Goal: Task Accomplishment & Management: Use online tool/utility

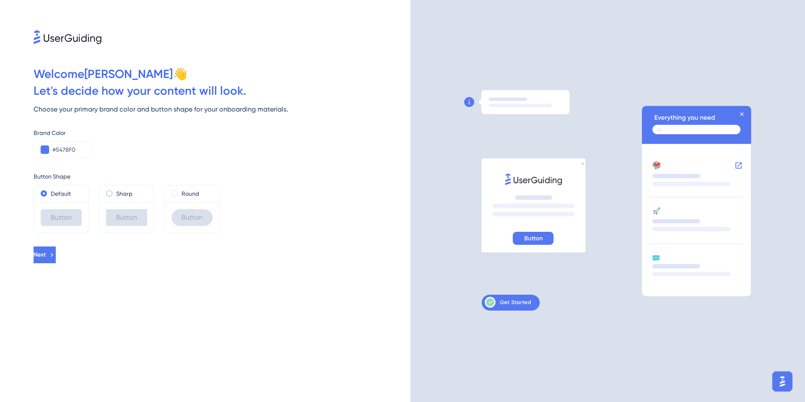
click at [110, 194] on span at bounding box center [109, 193] width 6 height 6
click at [115, 192] on input "radio" at bounding box center [115, 192] width 0 height 0
click at [110, 194] on span at bounding box center [109, 193] width 6 height 6
click at [115, 192] on input "radio" at bounding box center [115, 192] width 0 height 0
click at [50, 192] on div "Default" at bounding box center [61, 194] width 41 height 10
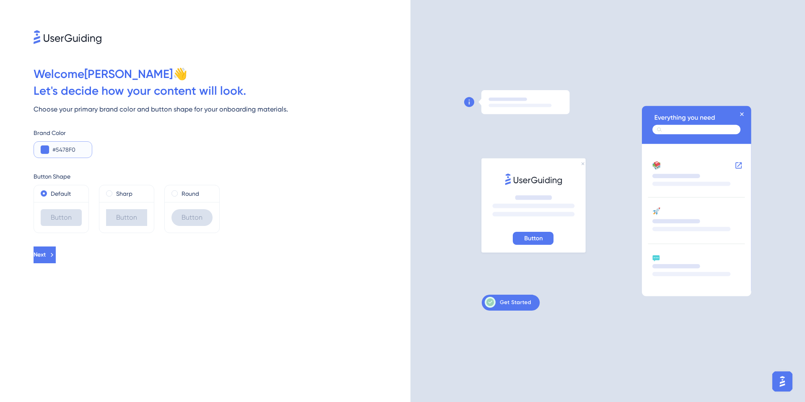
click at [47, 150] on button at bounding box center [45, 150] width 8 height 8
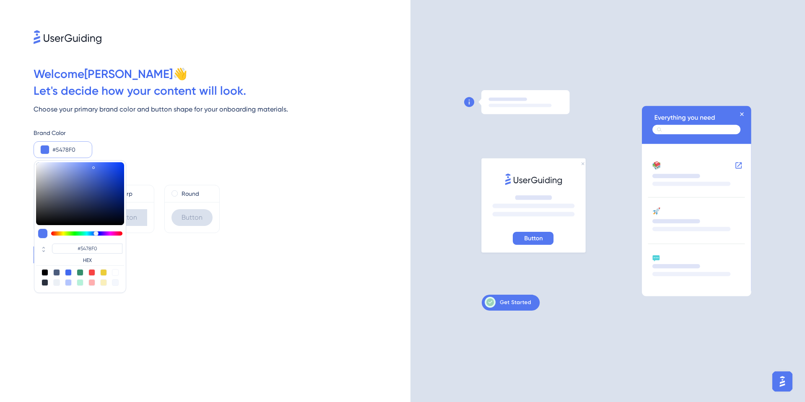
type input "#54f0c9"
type input "#54F0C9"
type input "#54f0be"
type input "#54F0BE"
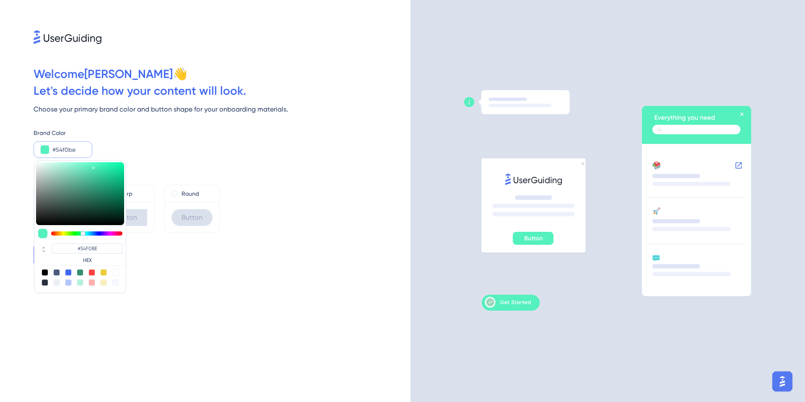
type input "#54f0b9"
type input "#54F0B9"
type input "#54f0b3"
type input "#54F0B3"
type input "#54f0ae"
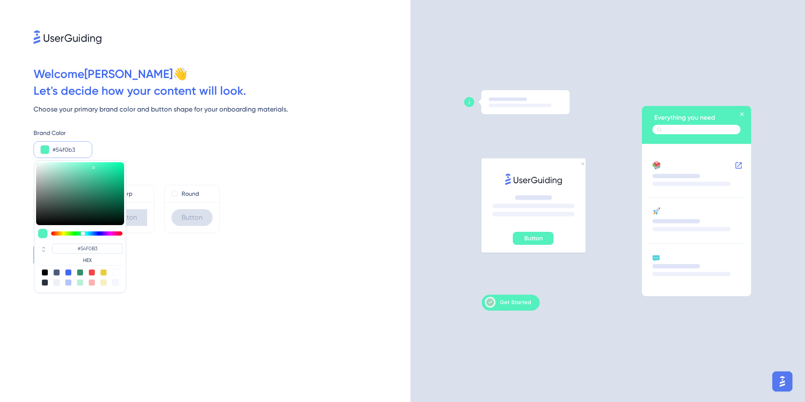
type input "#54F0AE"
type input "#54f0a8"
type input "#54F0A8"
type input "#54f09d"
type input "#54F09D"
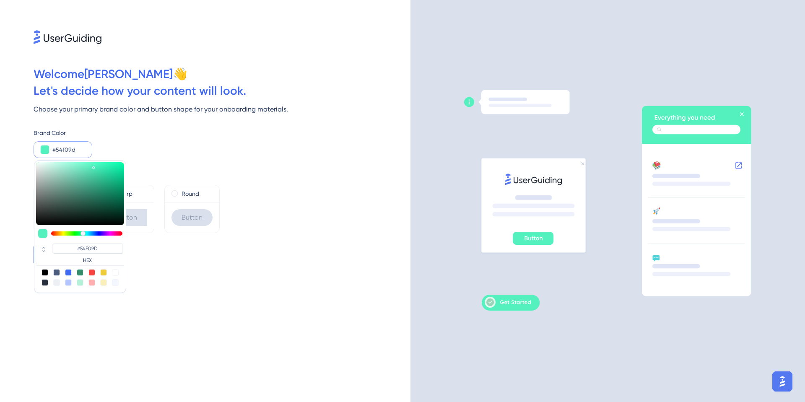
type input "#54f092"
type input "#54F092"
type input "#54f082"
type input "#54F082"
type input "#54f07c"
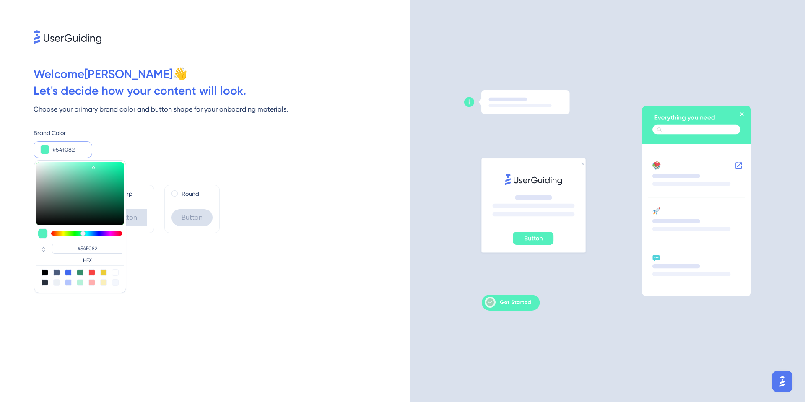
type input "#54F07C"
type input "#54f077"
type input "#54F077"
type input "#54f071"
type input "#54F071"
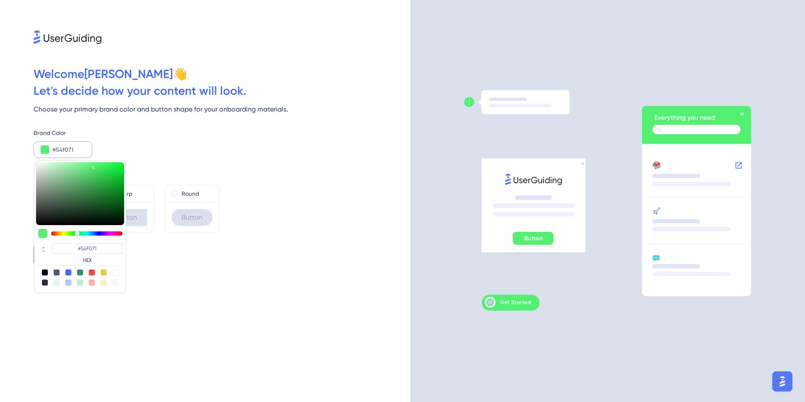
type input "#54f06c"
type input "#54F06C"
type input "#54f066"
type input "#54F066"
type input "#54f061"
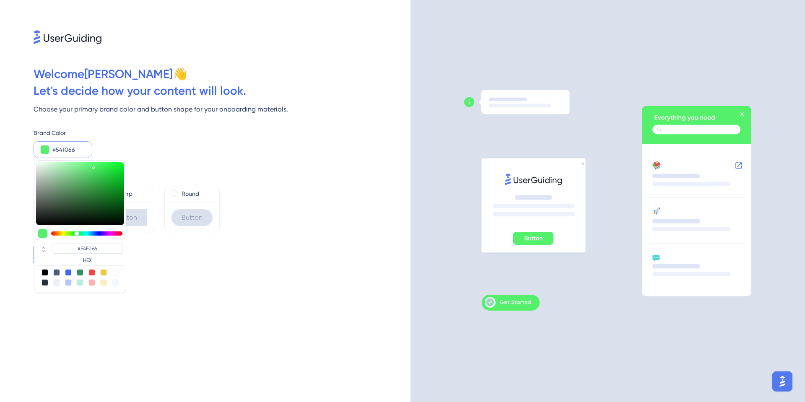
type input "#54F061"
type input "#54f056"
type input "#54F056"
type input "#58f054"
type input "#58F054"
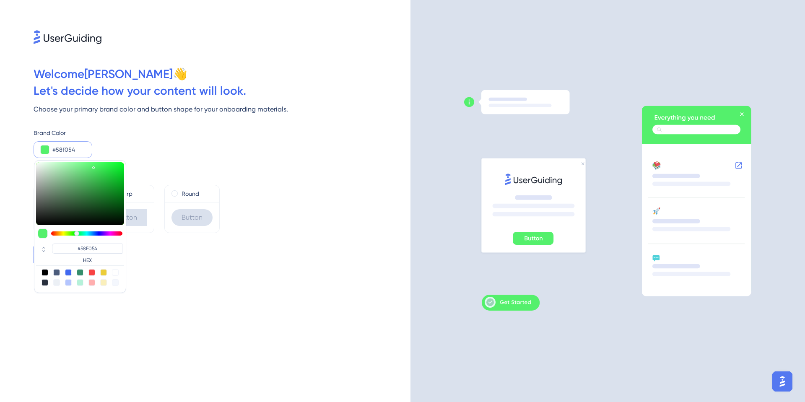
type input "#5df054"
type input "#5DF054"
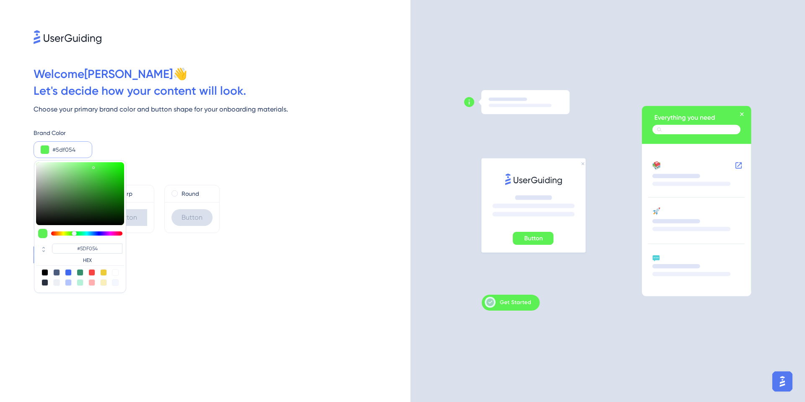
type input "#63f054"
type input "#63F054"
type input "#68f054"
type input "#68F054"
type input "#73f054"
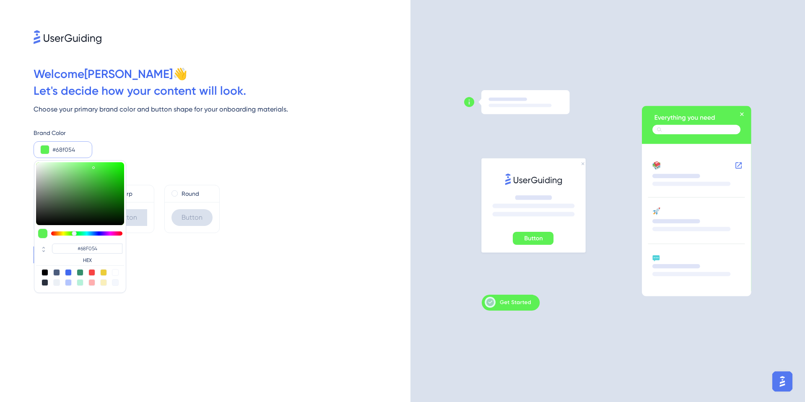
type input "#73F054"
type input "#79f054"
type input "#79F054"
type input "#84f054"
type input "#84F054"
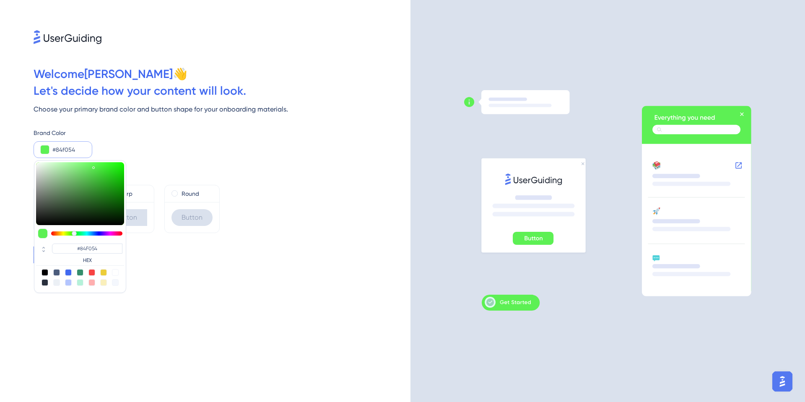
type input "#8ff054"
type input "#8FF054"
type input "#9af054"
type input "#9AF054"
type input "#9ff054"
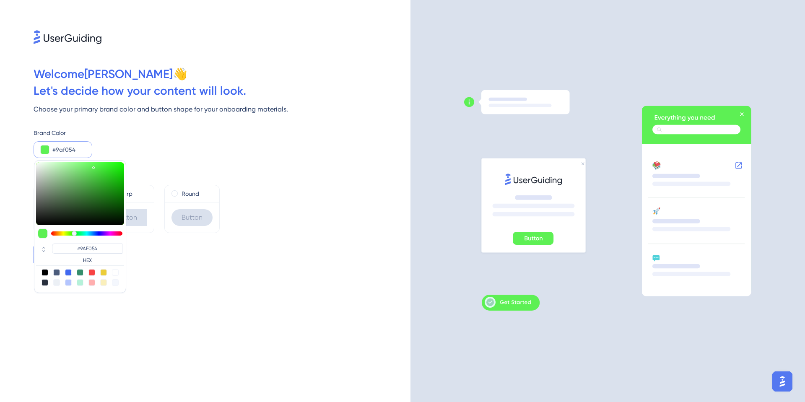
type input "#9FF054"
type input "#b0f054"
type input "#B0F054"
type input "#bbf054"
type input "#BBF054"
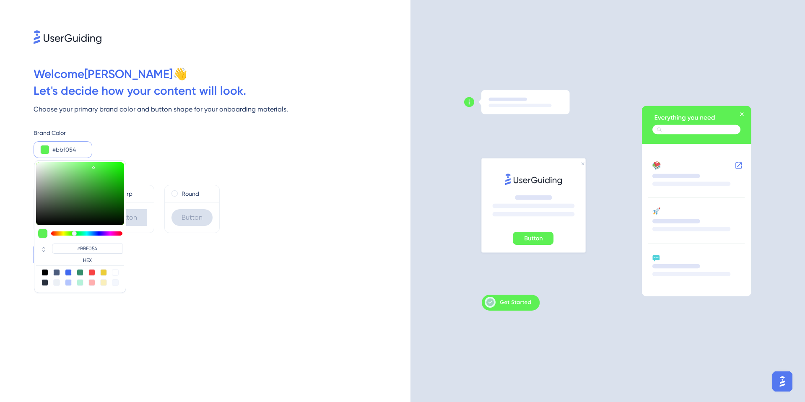
type input "#c6f054"
type input "#C6F054"
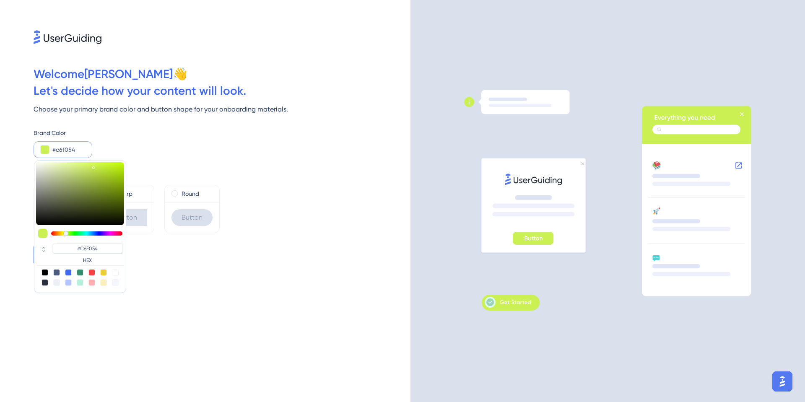
type input "#cbf054"
type input "#CBF054"
type input "#d1f054"
type input "#D1F054"
type input "#d6f054"
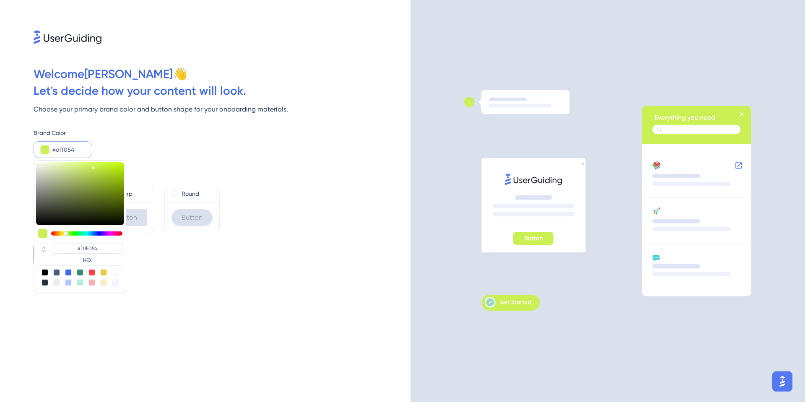
type input "#D6F054"
type input "#dcf054"
type input "#DCF054"
type input "#e1f054"
type input "#E1F054"
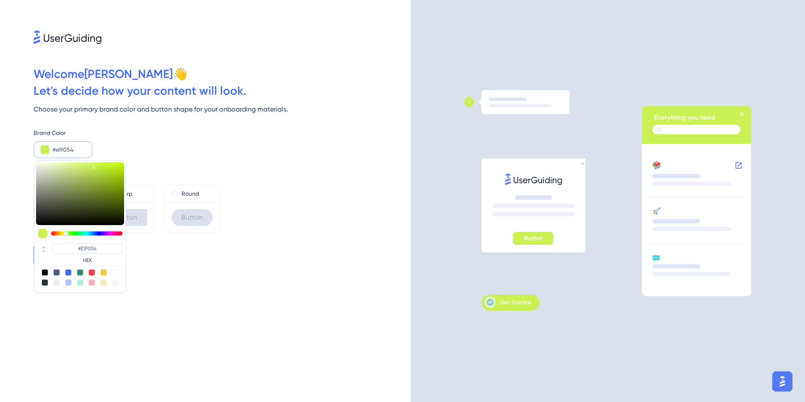
type input "#ecf054"
type input "#ECF054"
type input "#f0e954"
type input "#F0E954"
type input "#f0de54"
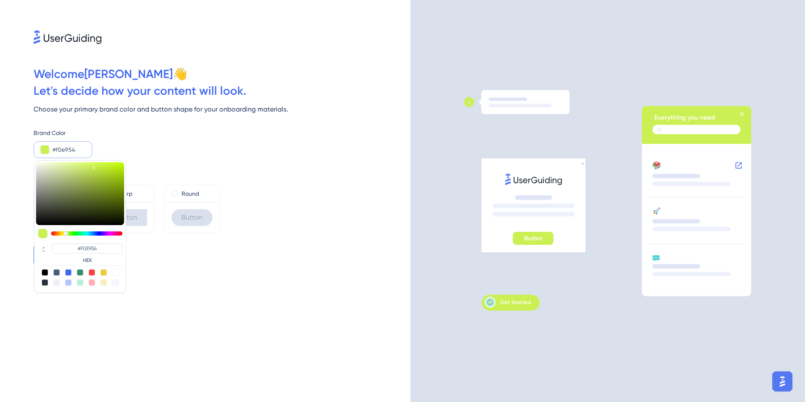
type input "#F0DE54"
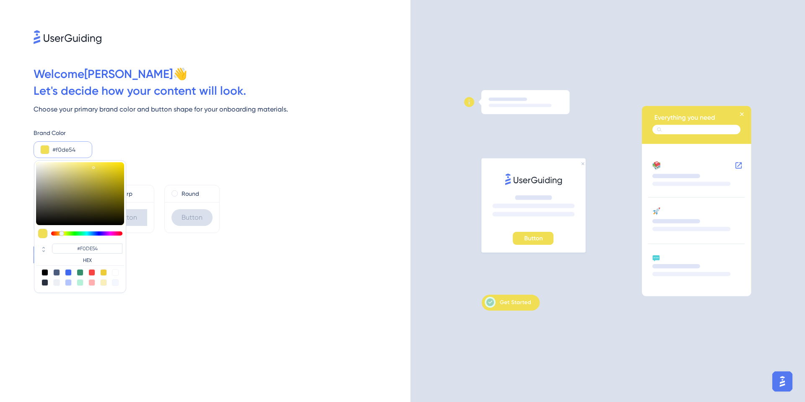
type input "#f0d354"
type input "#F0D354"
type input "#f0e954"
type input "#F0E954"
type input "#e7f054"
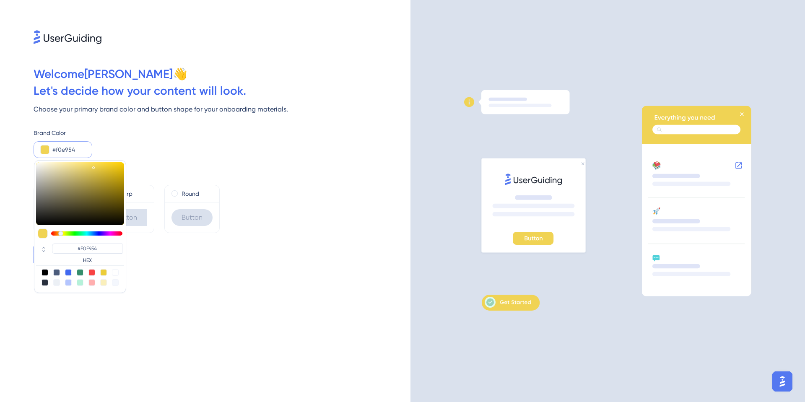
type input "#E7F054"
type input "#d6f054"
type input "#D6F054"
type input "#cbf054"
type input "#CBF054"
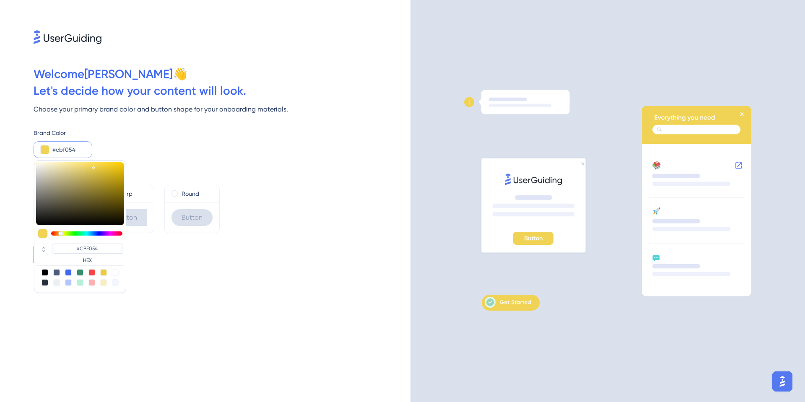
type input "#bbf054"
type input "#BBF054"
type input "#b0f054"
type input "#B0F054"
type input "#aaf054"
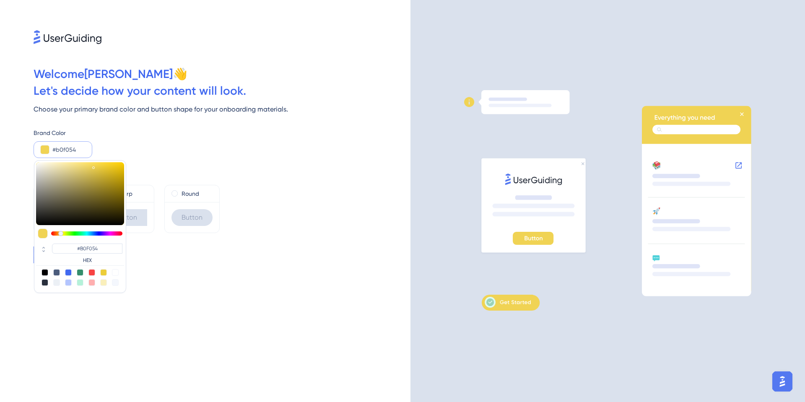
type input "#AAF054"
type input "#9ff054"
type input "#9FF054"
type input "#9af054"
type input "#9AF054"
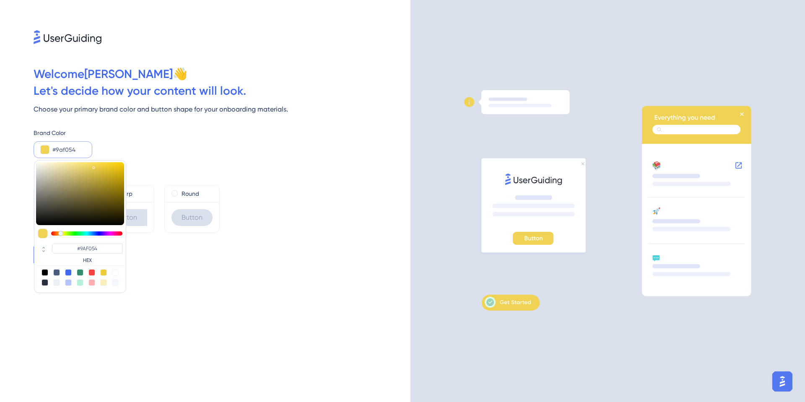
type input "#8ff054"
type input "#8FF054"
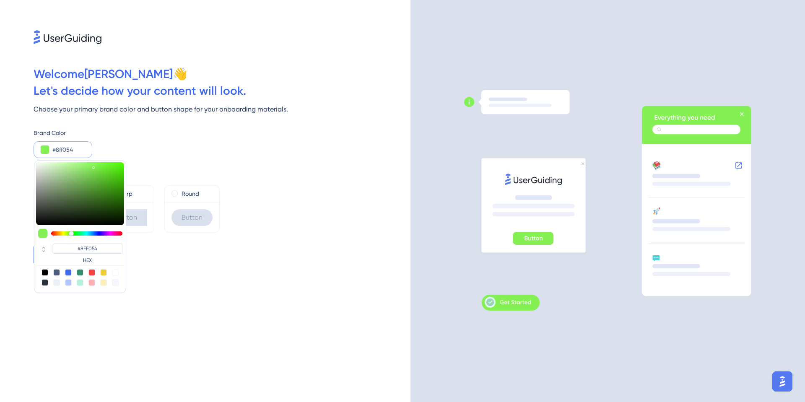
type input "#84f054"
type input "#84F054"
type input "#73f054"
type input "#73F054"
type input "#68f054"
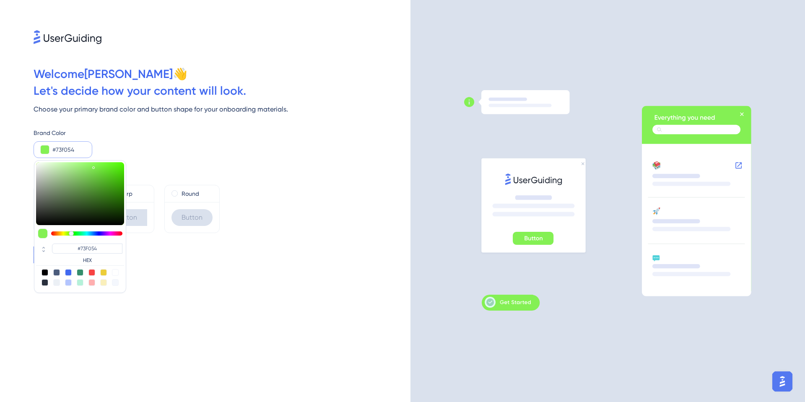
type input "#68F054"
type input "#54f056"
type input "#54F056"
type input "#54f061"
type input "#54F061"
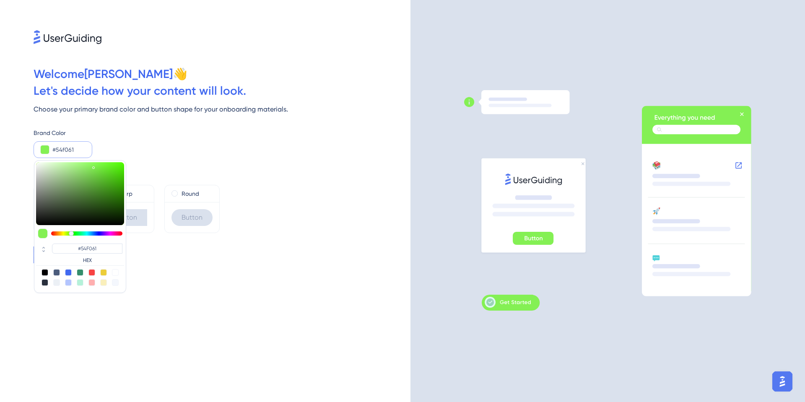
type input "#54f066"
type input "#54F066"
type input "#54f06c"
type input "#54F06C"
type input "#54f071"
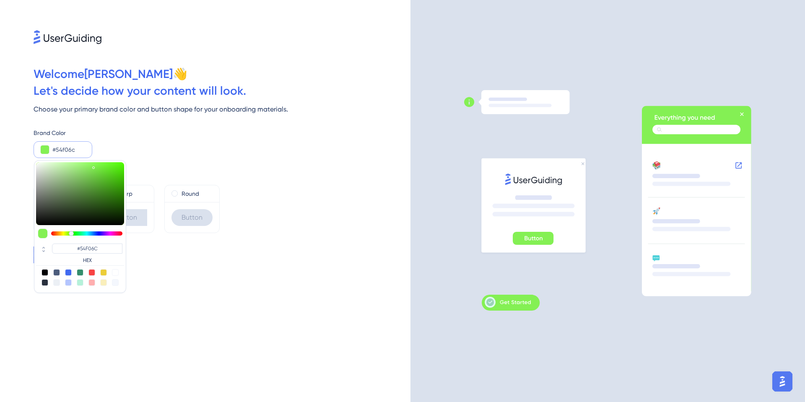
type input "#54F071"
type input "#54f077"
type input "#54F077"
type input "#54f07c"
type input "#54F07C"
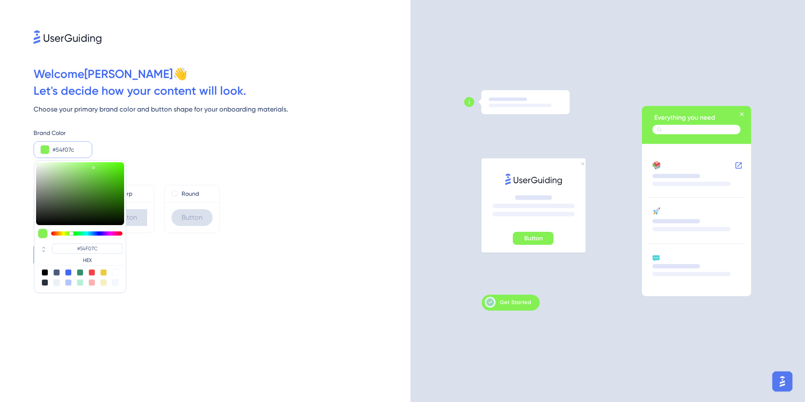
type input "#54f087"
type input "#54F087"
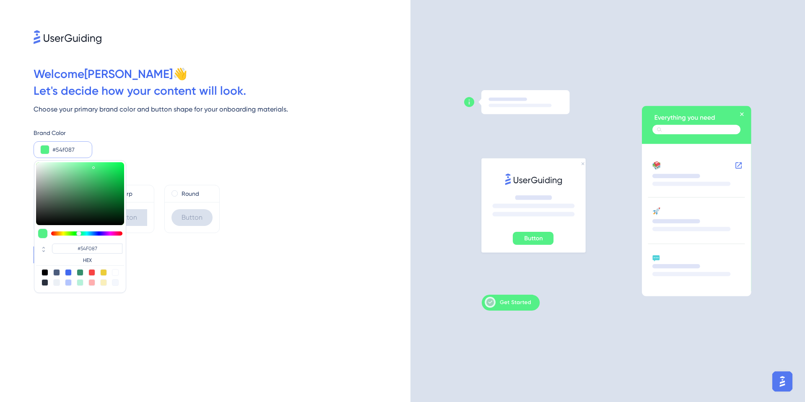
type input "#54f092"
type input "#54F092"
type input "#54f09d"
type input "#54F09D"
type input "#54f0a8"
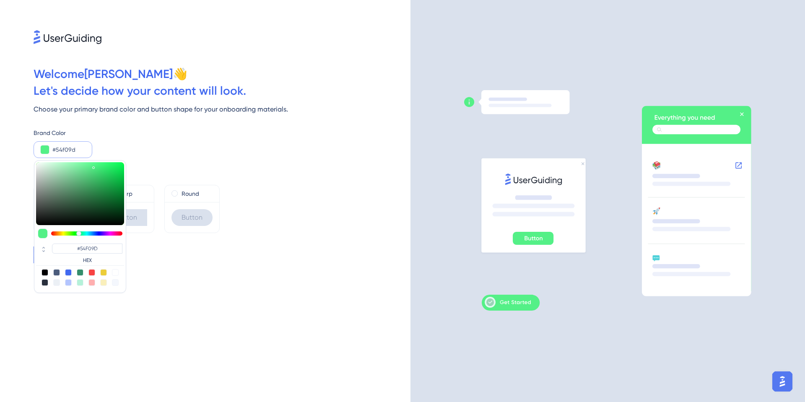
type input "#54F0A8"
type input "#54f0b3"
type input "#54F0B3"
type input "#54f0be"
type input "#54F0BE"
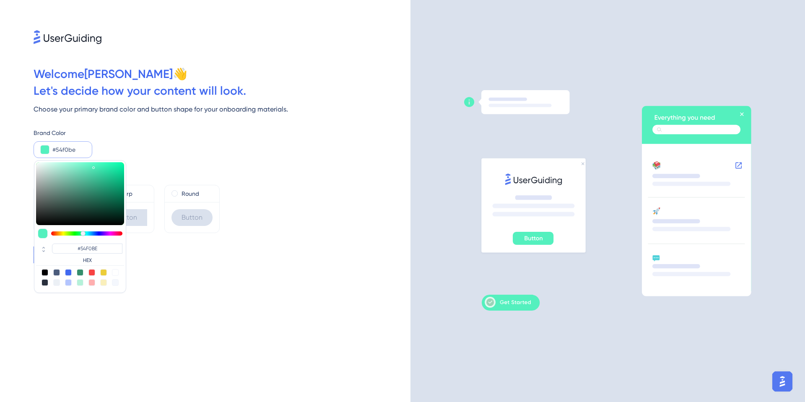
type input "#54f0c4"
type input "#54F0C4"
type input "#54f0c9"
type input "#54F0C9"
type input "#54f0cf"
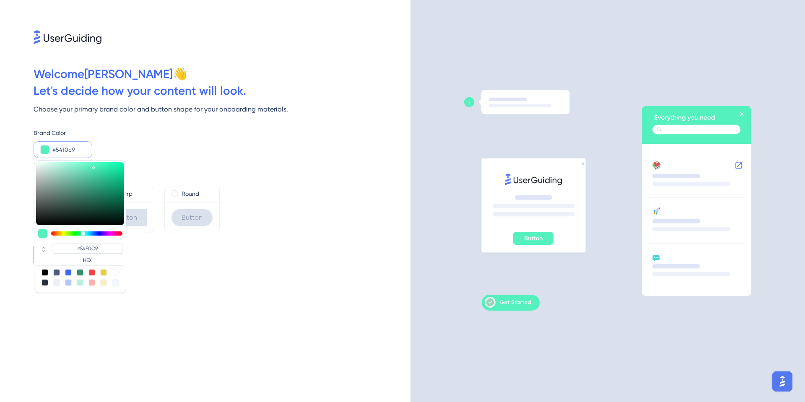
type input "#54F0CF"
type input "#54f0d4"
type input "#54F0D4"
type input "#54f0da"
type input "#54F0DA"
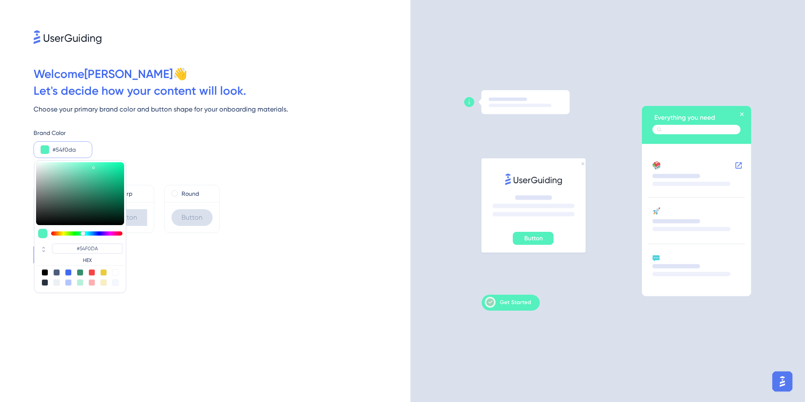
type input "#54f0df"
type input "#54F0DF"
type input "#54f0e5"
type input "#54F0E5"
type input "#54f0ea"
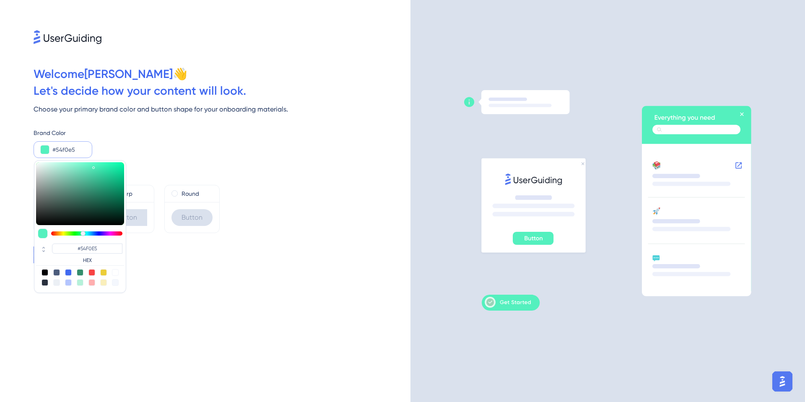
type input "#54F0EA"
type input "#54f0f0"
type input "#54F0F0"
type input "#54e5f0"
type input "#54E5F0"
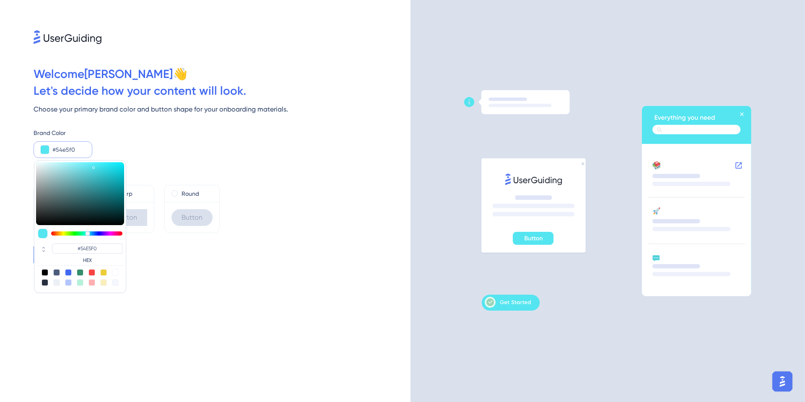
type input "#54daf0"
type input "#54DAF0"
type input "#54cff0"
type input "#54CFF0"
type input "#54c4f0"
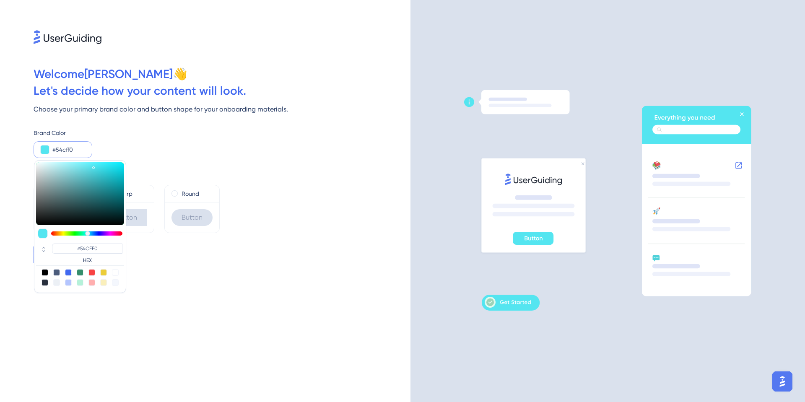
type input "#54C4F0"
type input "#54b9f0"
type input "#54B9F0"
type input "#54aef0"
type input "#54AEF0"
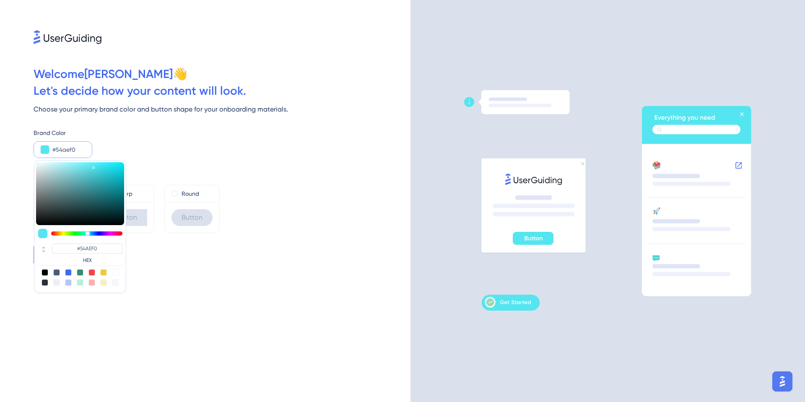
type input "#54a3f0"
type input "#54A3F0"
type input "#549df0"
type input "#549DF0"
type input "#5498f0"
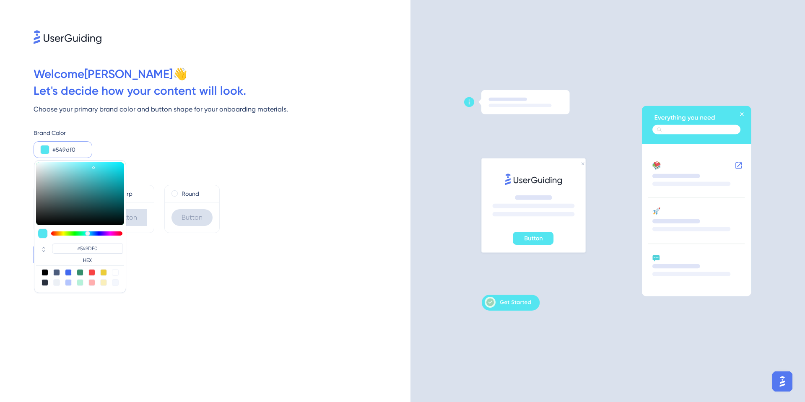
type input "#5498F0"
type input "#5492f0"
type input "#5492F0"
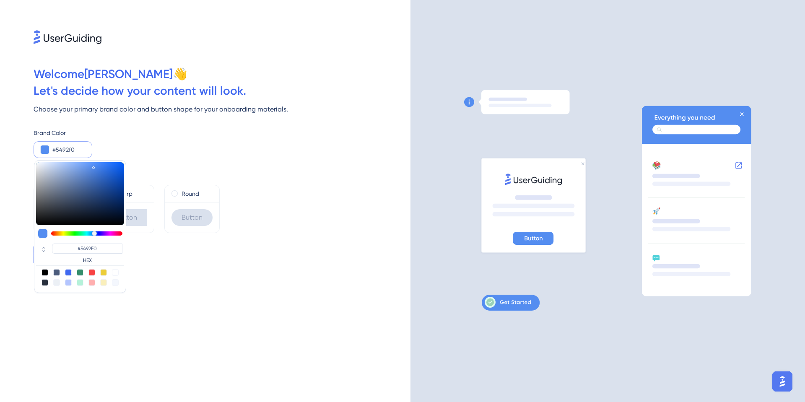
type input "#548df0"
type input "#548DF0"
type input "#5487f0"
type input "#5487F0"
type input "#547cf0"
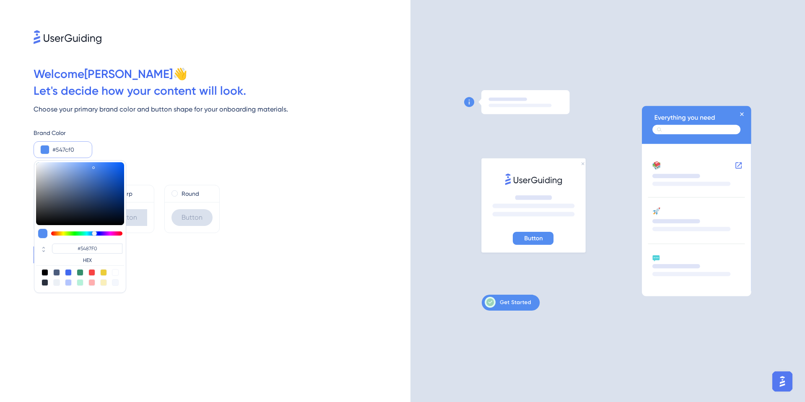
type input "#547CF0"
type input "#5471f0"
type input "#5471F0"
type input "#5466f0"
type input "#5466F0"
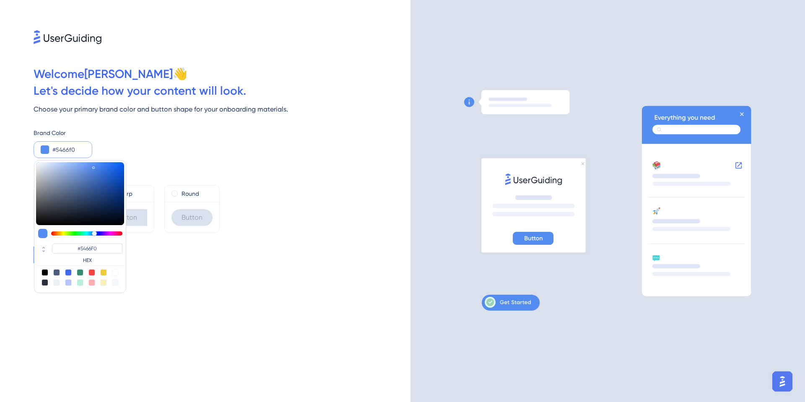
type input "#545bf0"
type input "#545BF0"
type input "#5456f0"
type input "#5456F0"
type input "#5854f0"
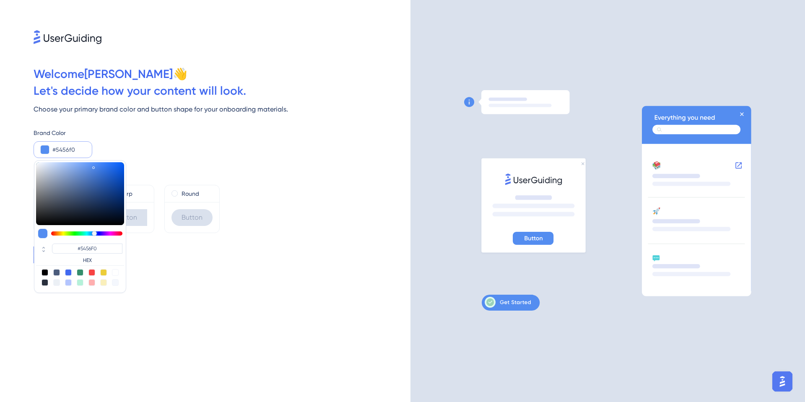
type input "#5854F0"
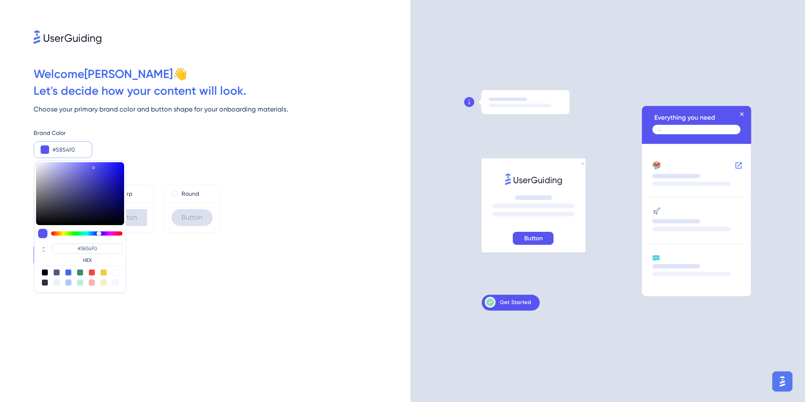
type input "#5d54f0"
type input "#5D54F0"
type input "#6354f0"
type input "#6354F0"
type input "#6854f0"
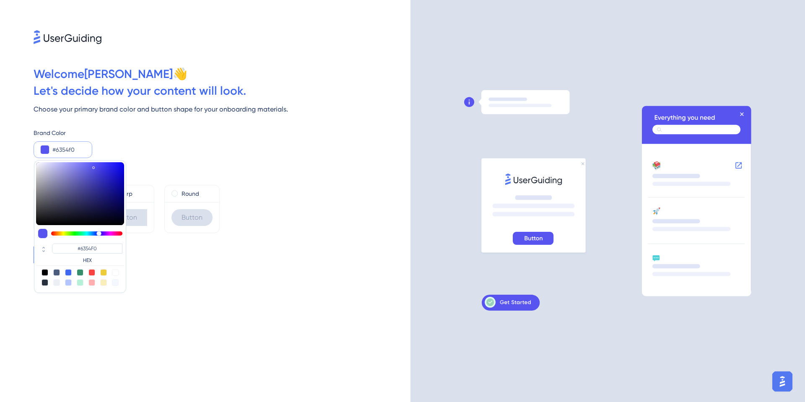
type input "#6854F0"
type input "#7354f0"
type input "#7354F0"
type input "#7954f0"
type input "#7954F0"
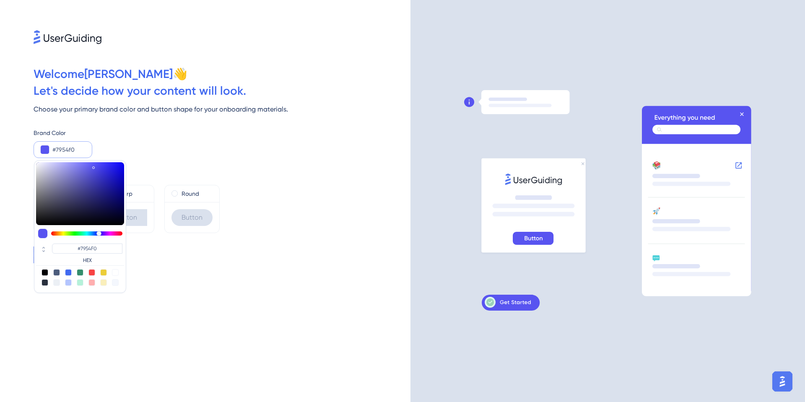
type input "#7e54f0"
type input "#7E54F0"
type input "#8454f0"
type input "#8454F0"
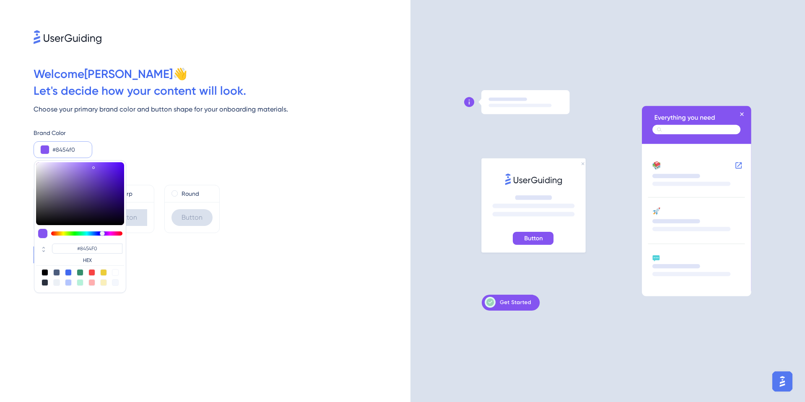
type input "#8954f0"
type input "#8954F0"
type input "#9454f0"
type input "#9454F0"
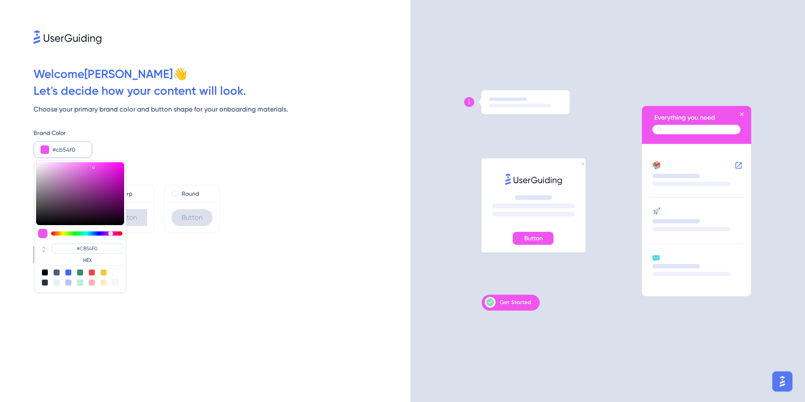
drag, startPoint x: 84, startPoint y: 234, endPoint x: 107, endPoint y: 237, distance: 23.7
click at [107, 237] on div at bounding box center [80, 234] width 88 height 10
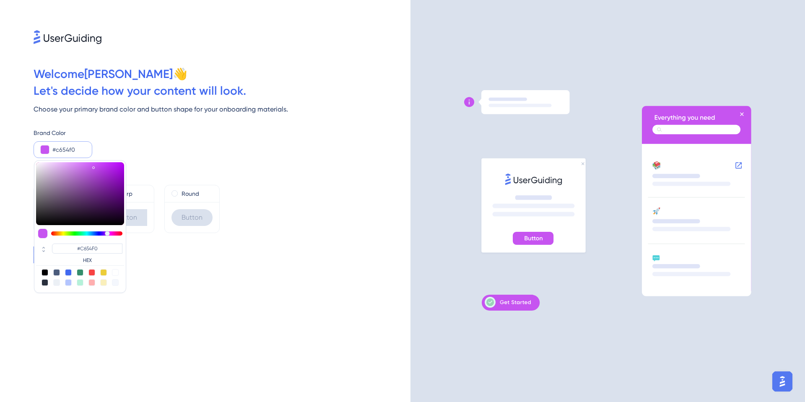
click at [81, 271] on div at bounding box center [80, 272] width 7 height 7
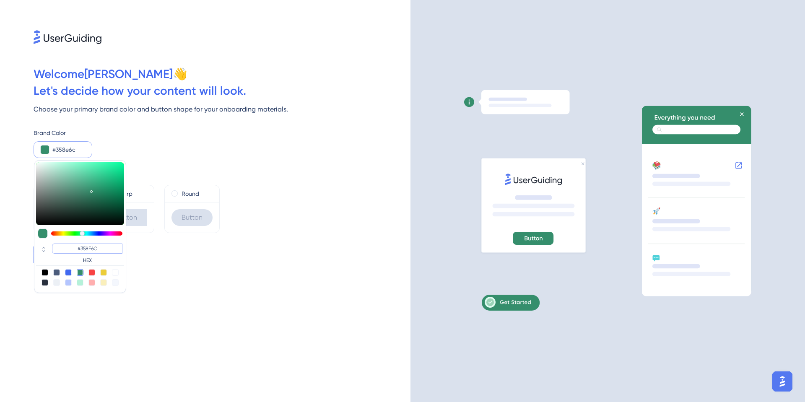
click at [88, 263] on div "#358E6C HEX" at bounding box center [87, 254] width 70 height 20
click at [91, 284] on div at bounding box center [92, 282] width 7 height 7
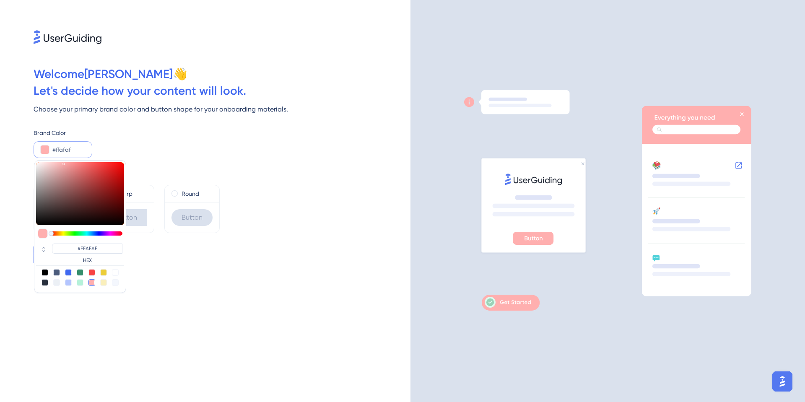
click at [92, 275] on div at bounding box center [92, 272] width 7 height 7
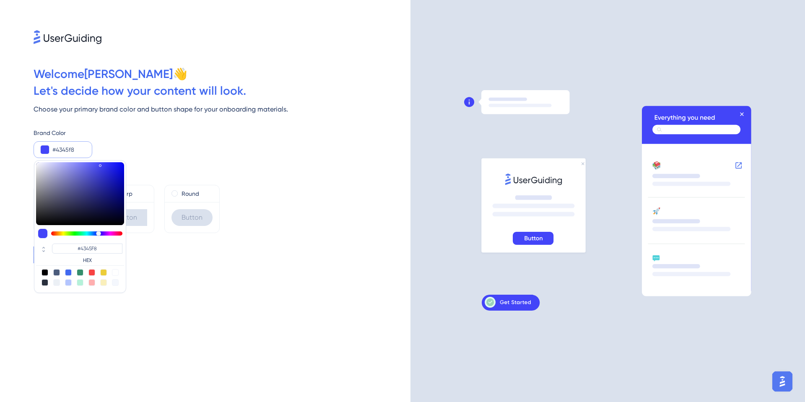
drag, startPoint x: 63, startPoint y: 232, endPoint x: 99, endPoint y: 235, distance: 36.2
click at [99, 235] on div at bounding box center [86, 234] width 71 height 4
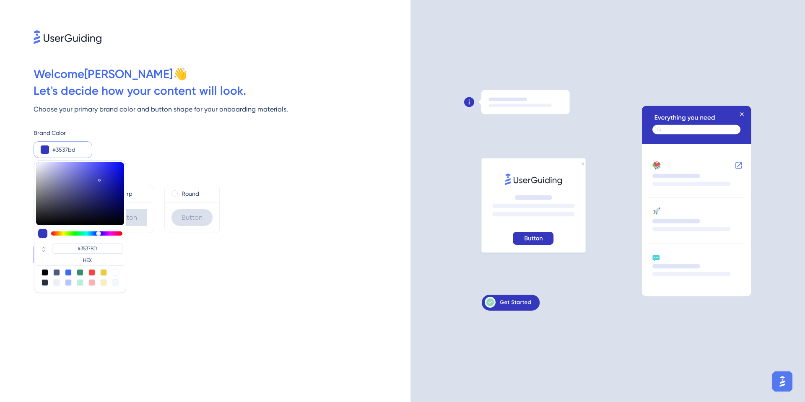
drag, startPoint x: 99, startPoint y: 165, endPoint x: 99, endPoint y: 179, distance: 13.4
click at [99, 179] on div at bounding box center [99, 180] width 3 height 3
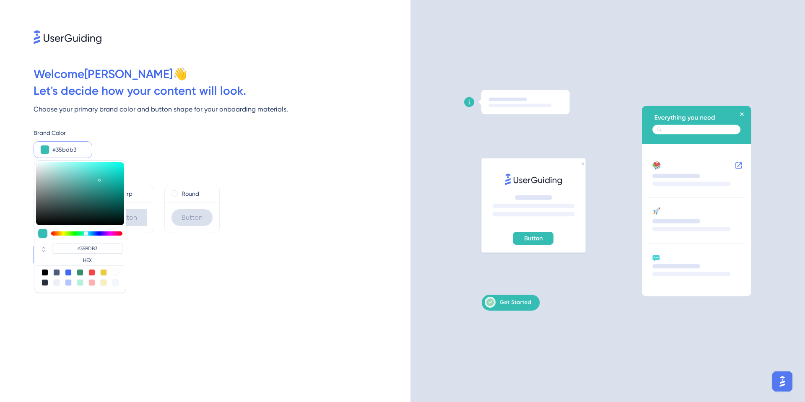
drag, startPoint x: 100, startPoint y: 233, endPoint x: 86, endPoint y: 226, distance: 16.1
click at [86, 226] on div "#35BDB3 HEX" at bounding box center [80, 226] width 92 height 133
